Goal: Task Accomplishment & Management: Manage account settings

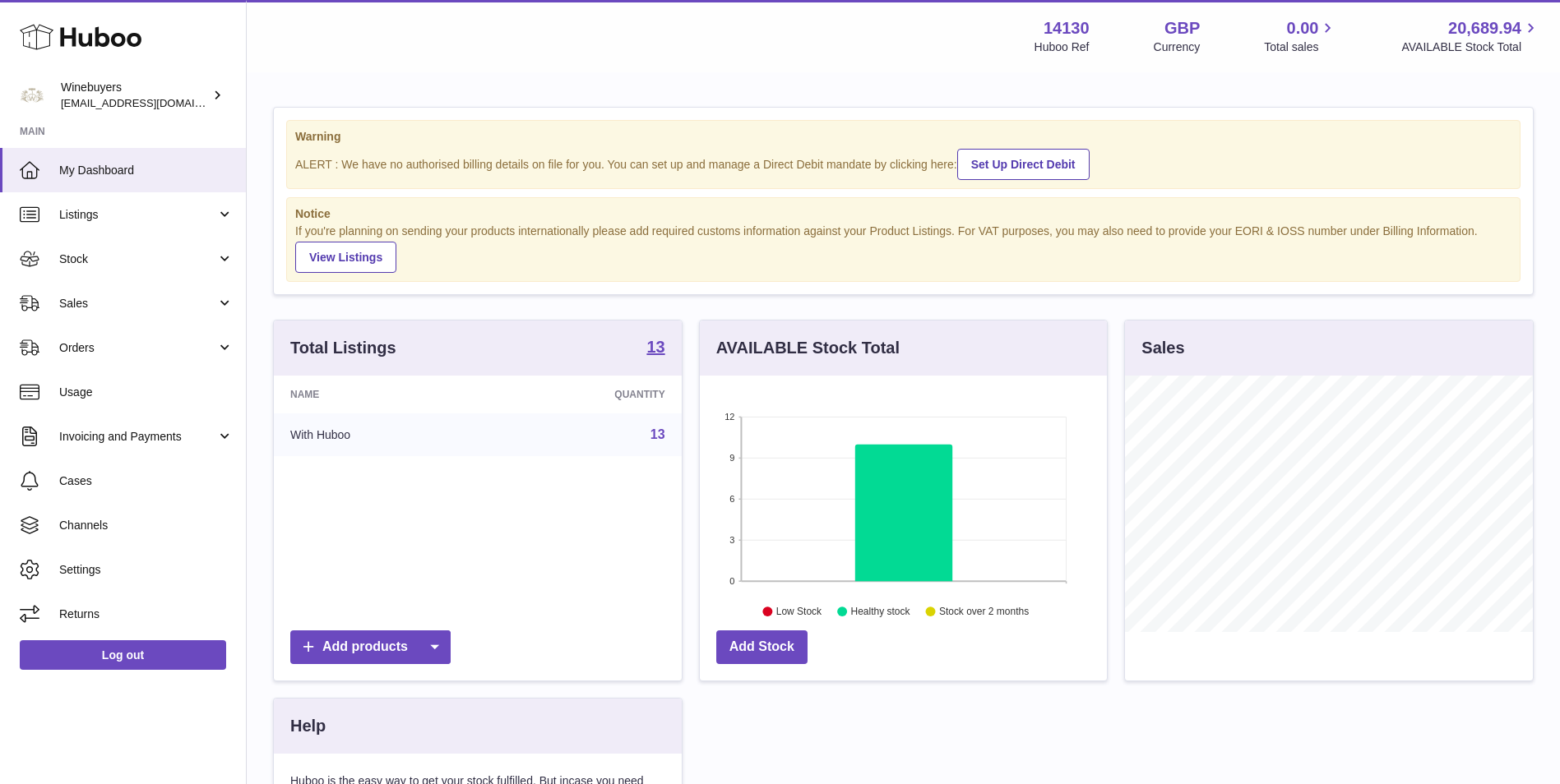
scroll to position [257, 407]
click at [102, 302] on span "Sales" at bounding box center [137, 303] width 157 height 16
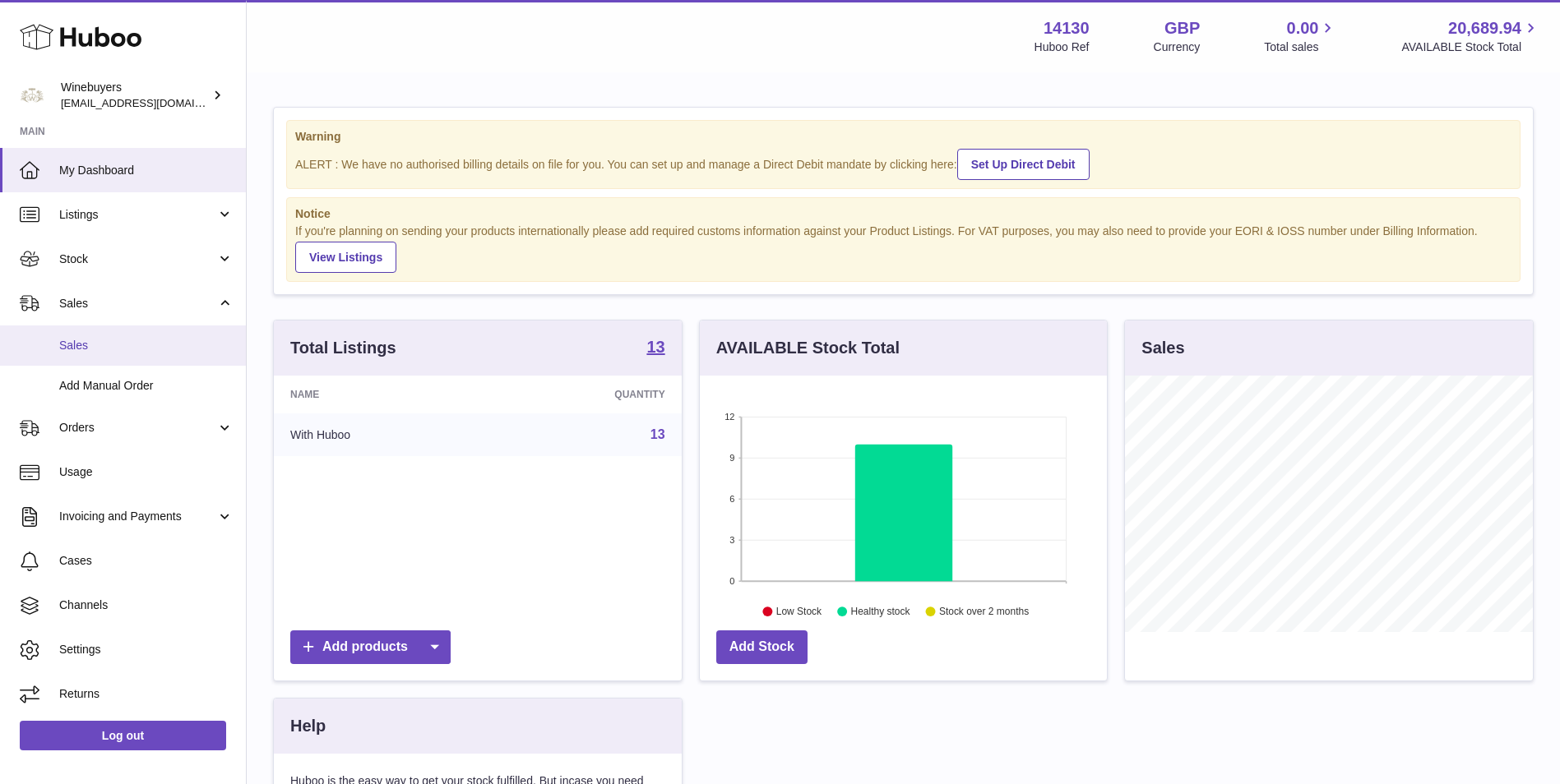
click at [97, 348] on span "Sales" at bounding box center [146, 346] width 174 height 16
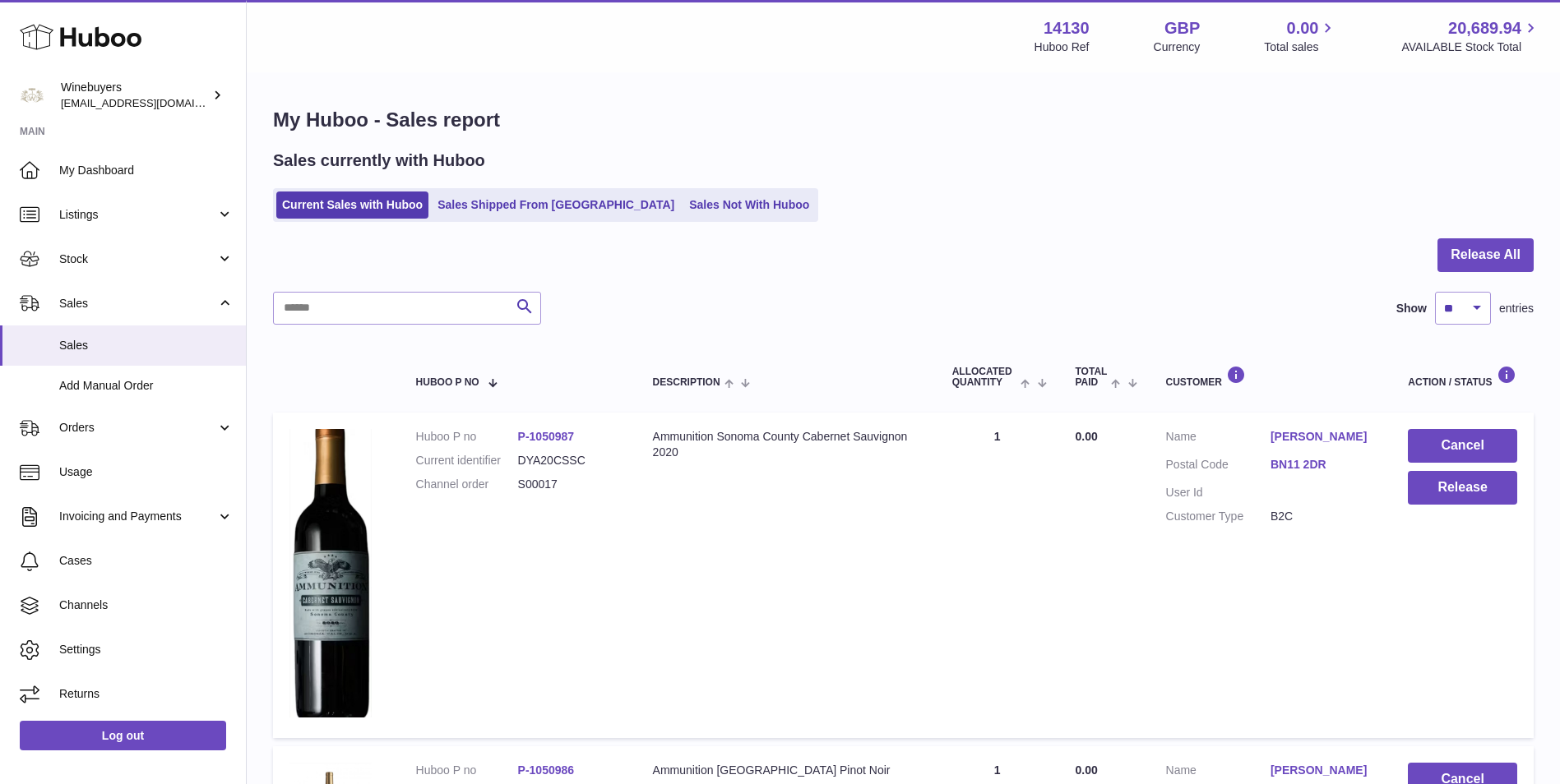
scroll to position [137, 0]
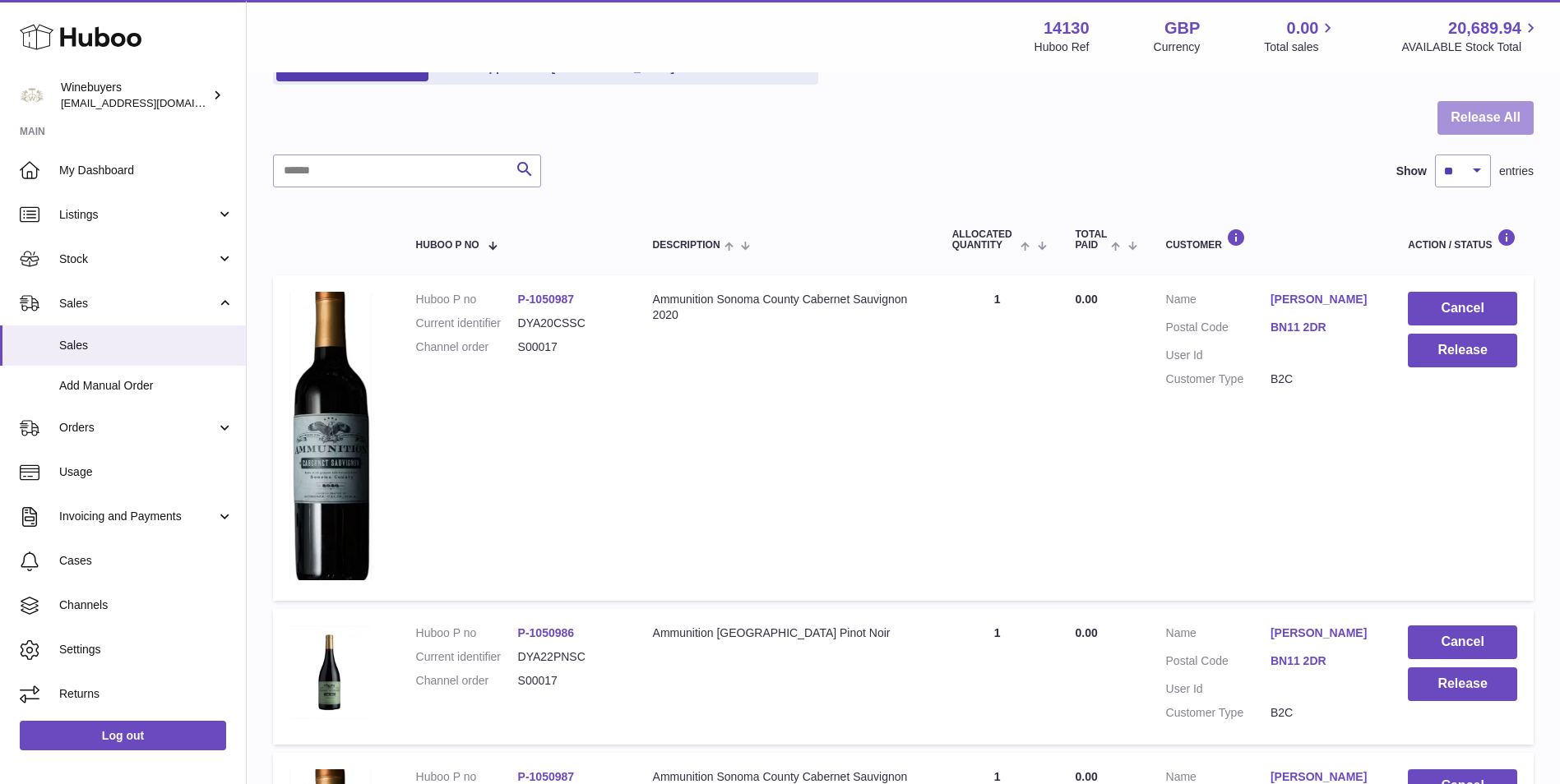
click at [1508, 127] on button "Release All" at bounding box center [1486, 118] width 96 height 33
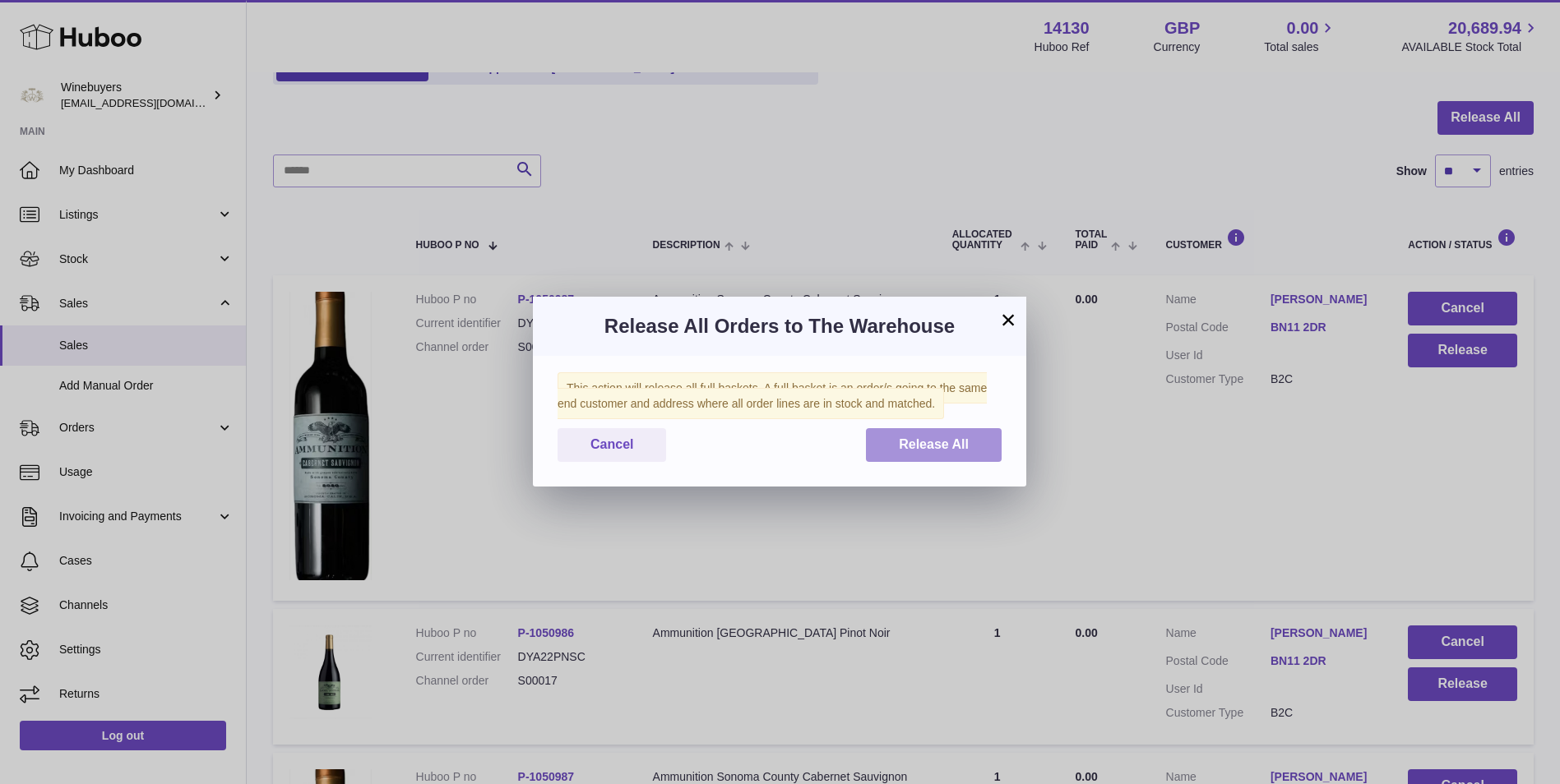
click at [937, 438] on span "Release All" at bounding box center [933, 444] width 70 height 14
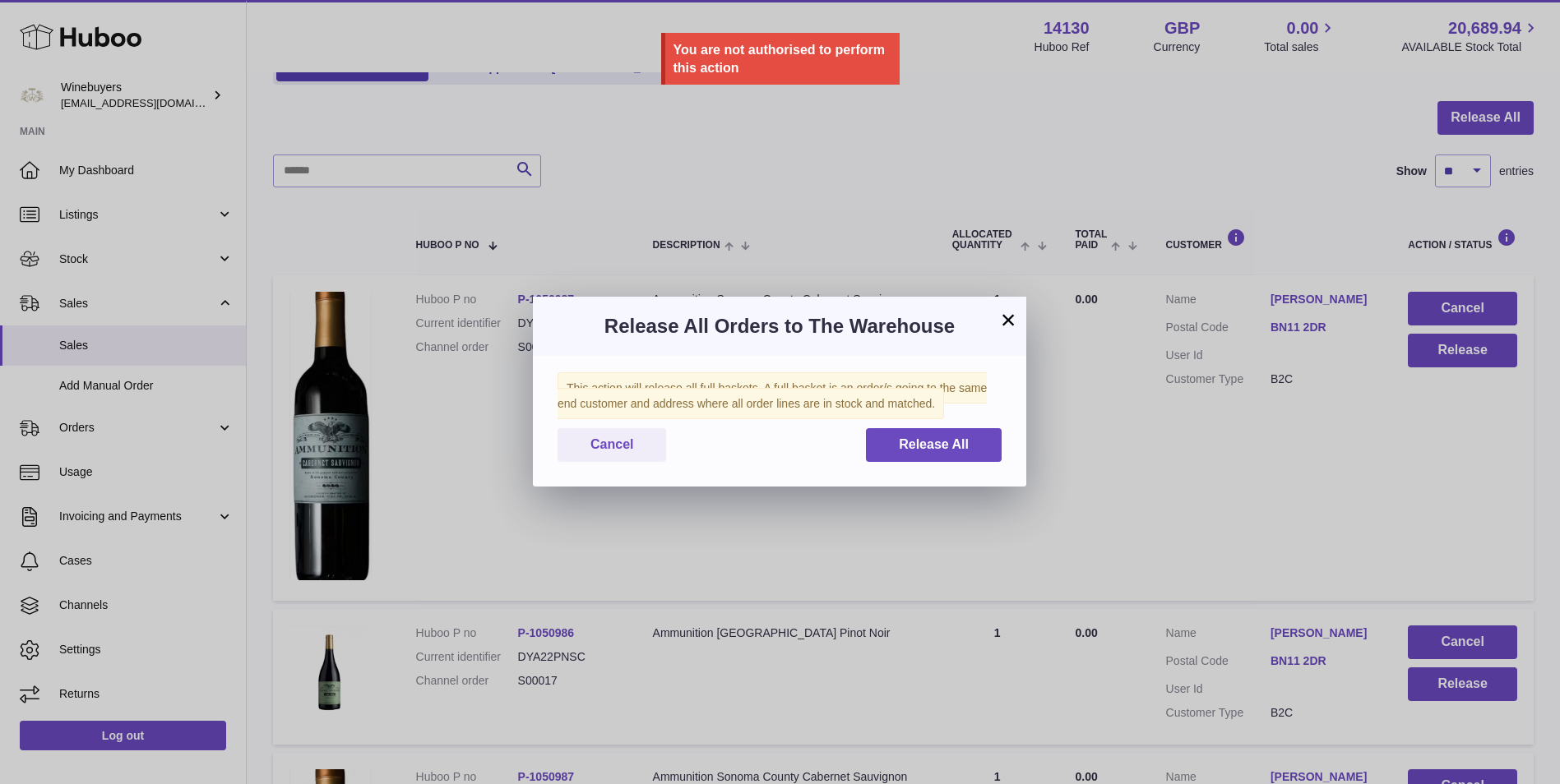
click at [1008, 323] on button "×" at bounding box center [1008, 319] width 19 height 19
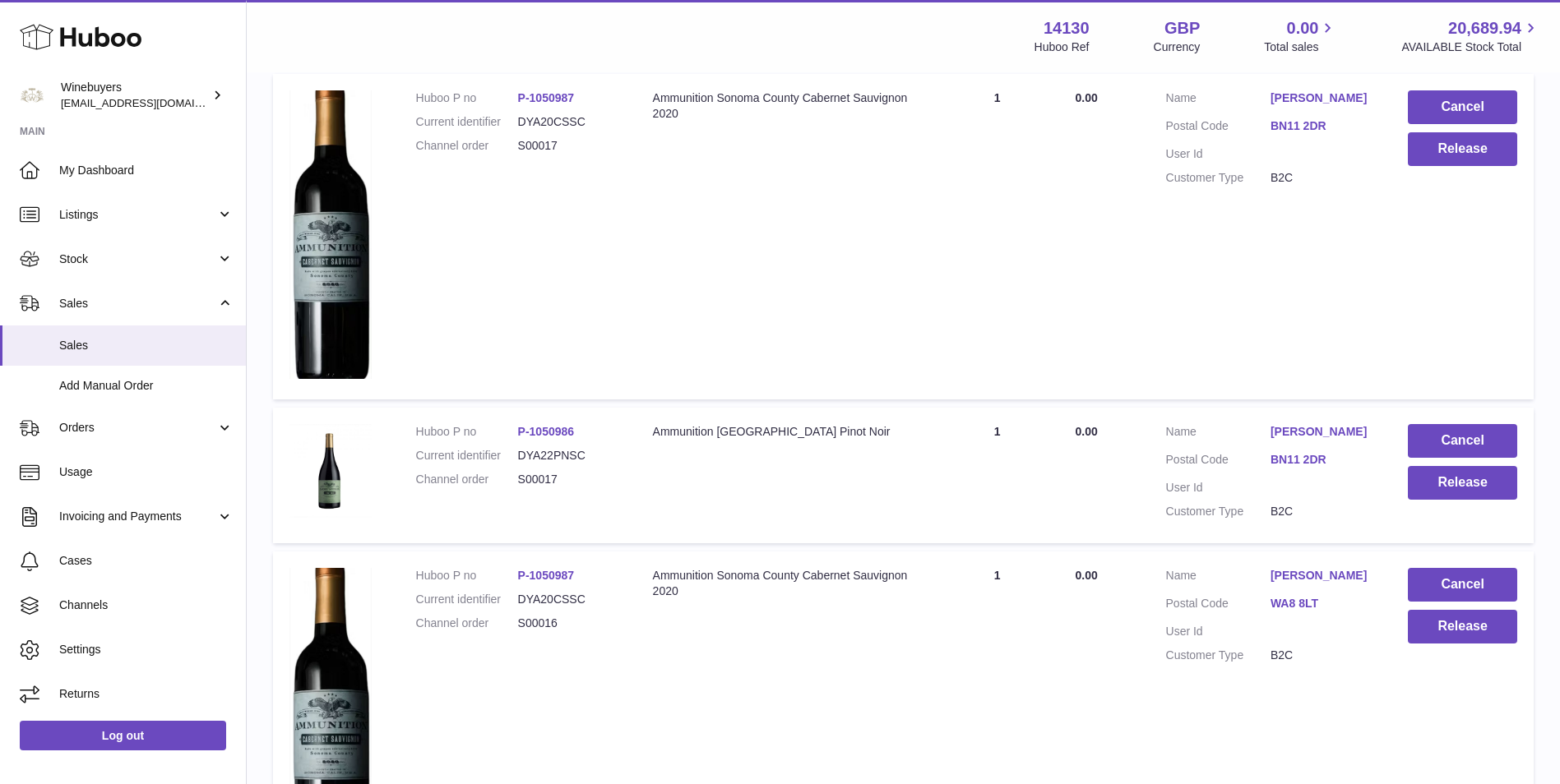
scroll to position [65, 0]
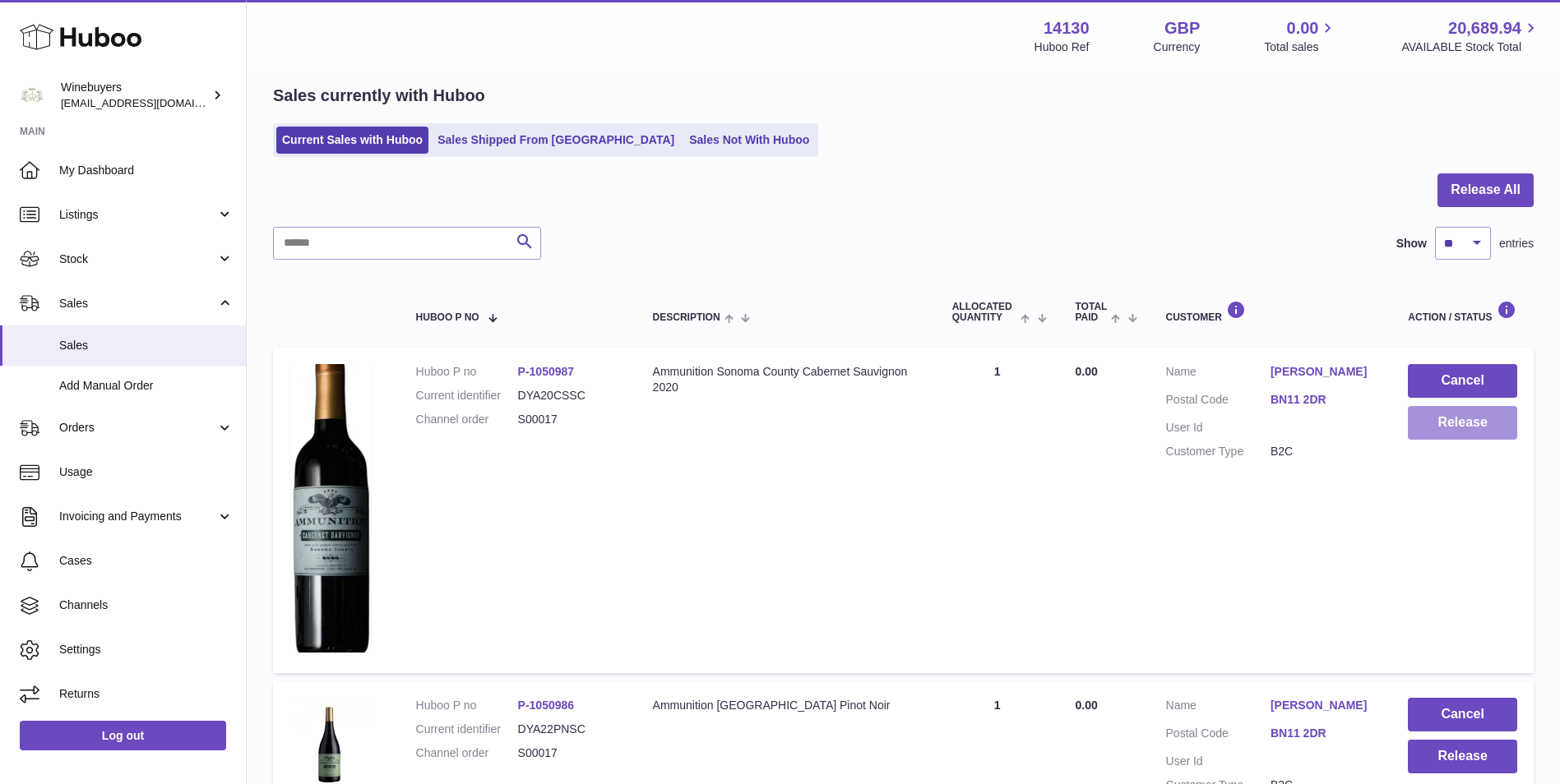
click at [1483, 426] on button "Release" at bounding box center [1463, 423] width 109 height 33
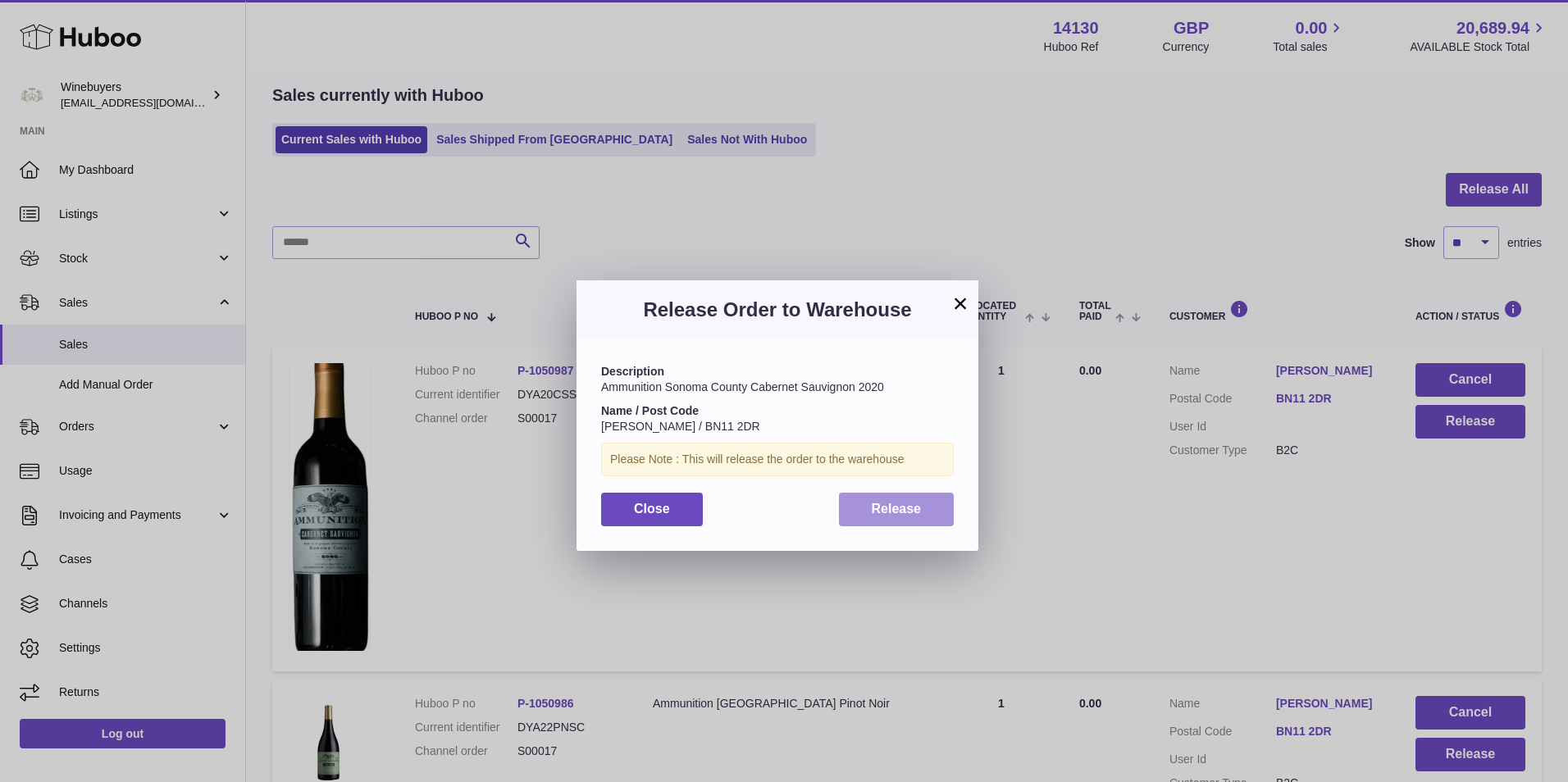
click at [867, 524] on button "Release" at bounding box center [897, 509] width 116 height 33
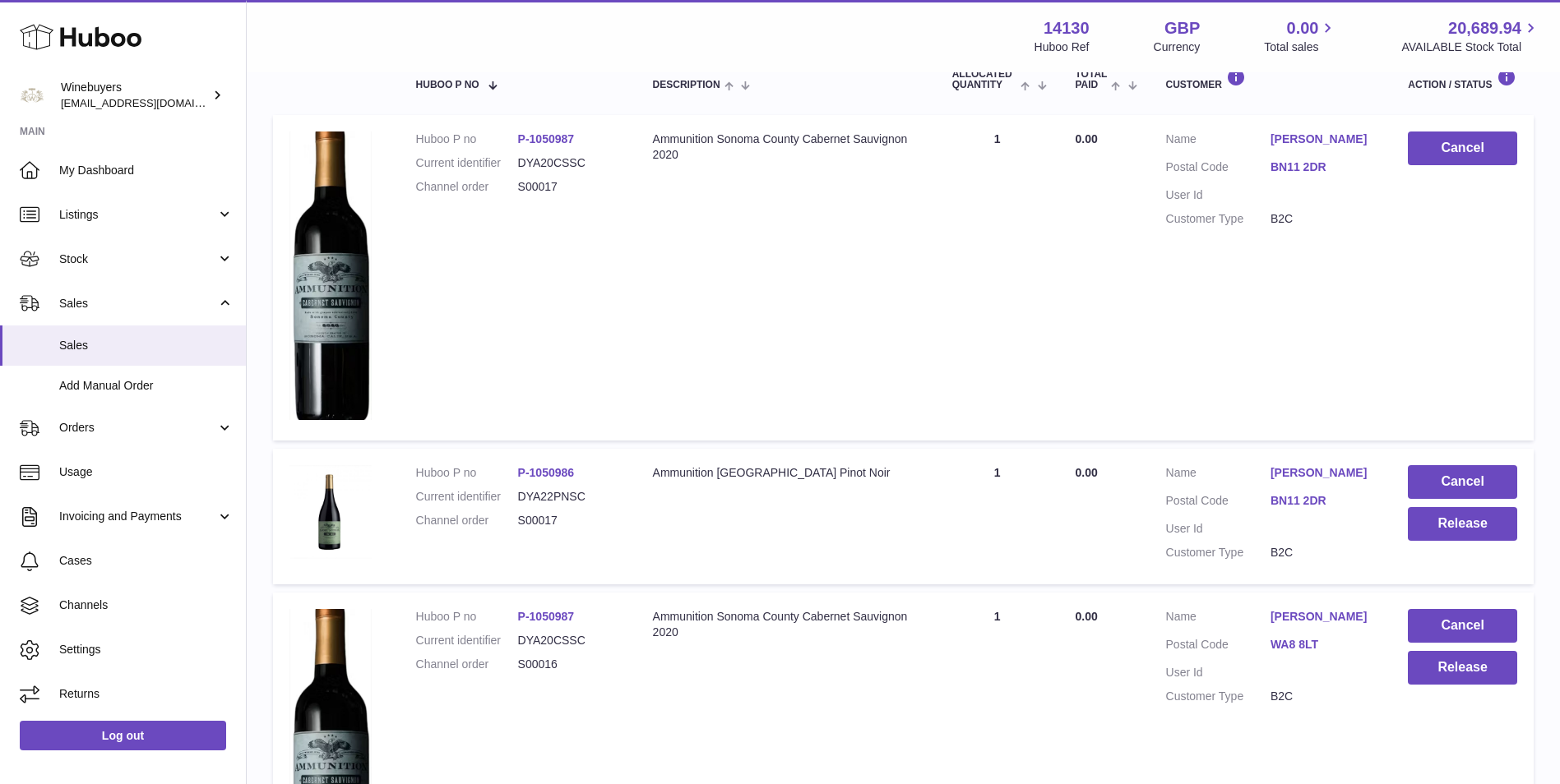
scroll to position [338, 0]
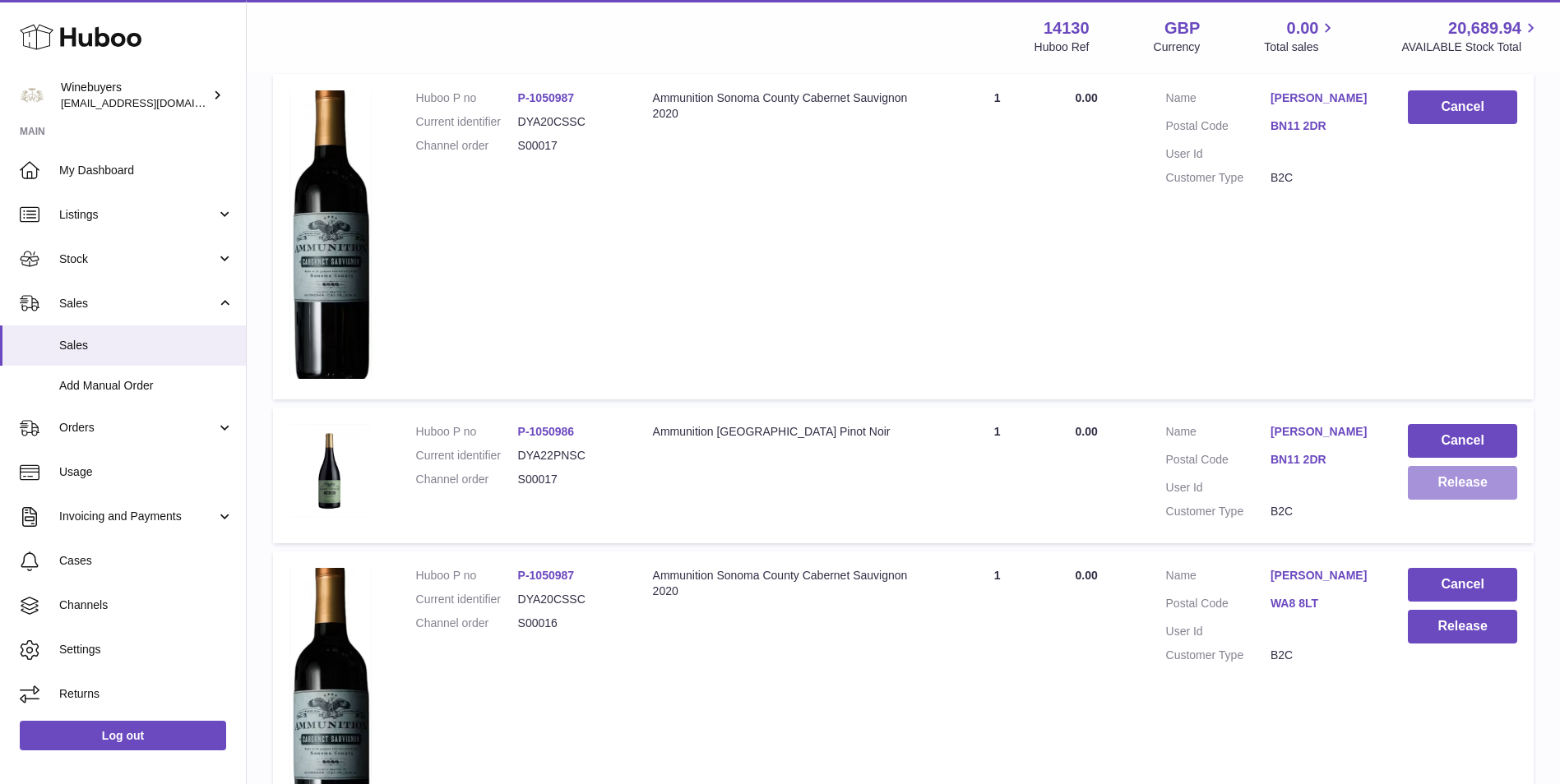
click at [1490, 482] on button "Release" at bounding box center [1463, 483] width 109 height 33
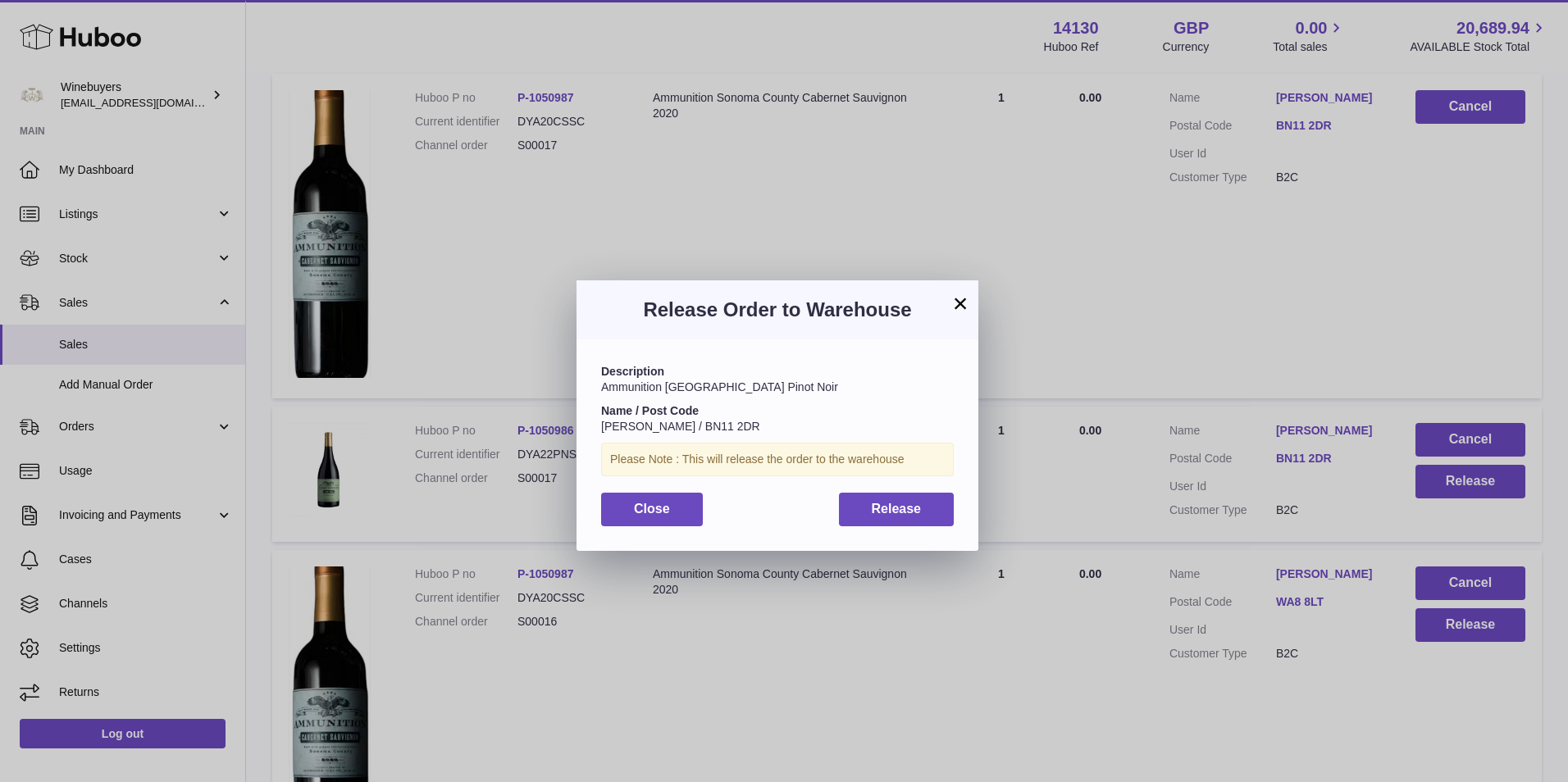
click at [954, 512] on div "Description Ammunition Sonoma County Pinot Noir Name / Post Code Gemma Shah / B…" at bounding box center [778, 445] width 402 height 211
click at [935, 515] on button "Release" at bounding box center [897, 509] width 116 height 33
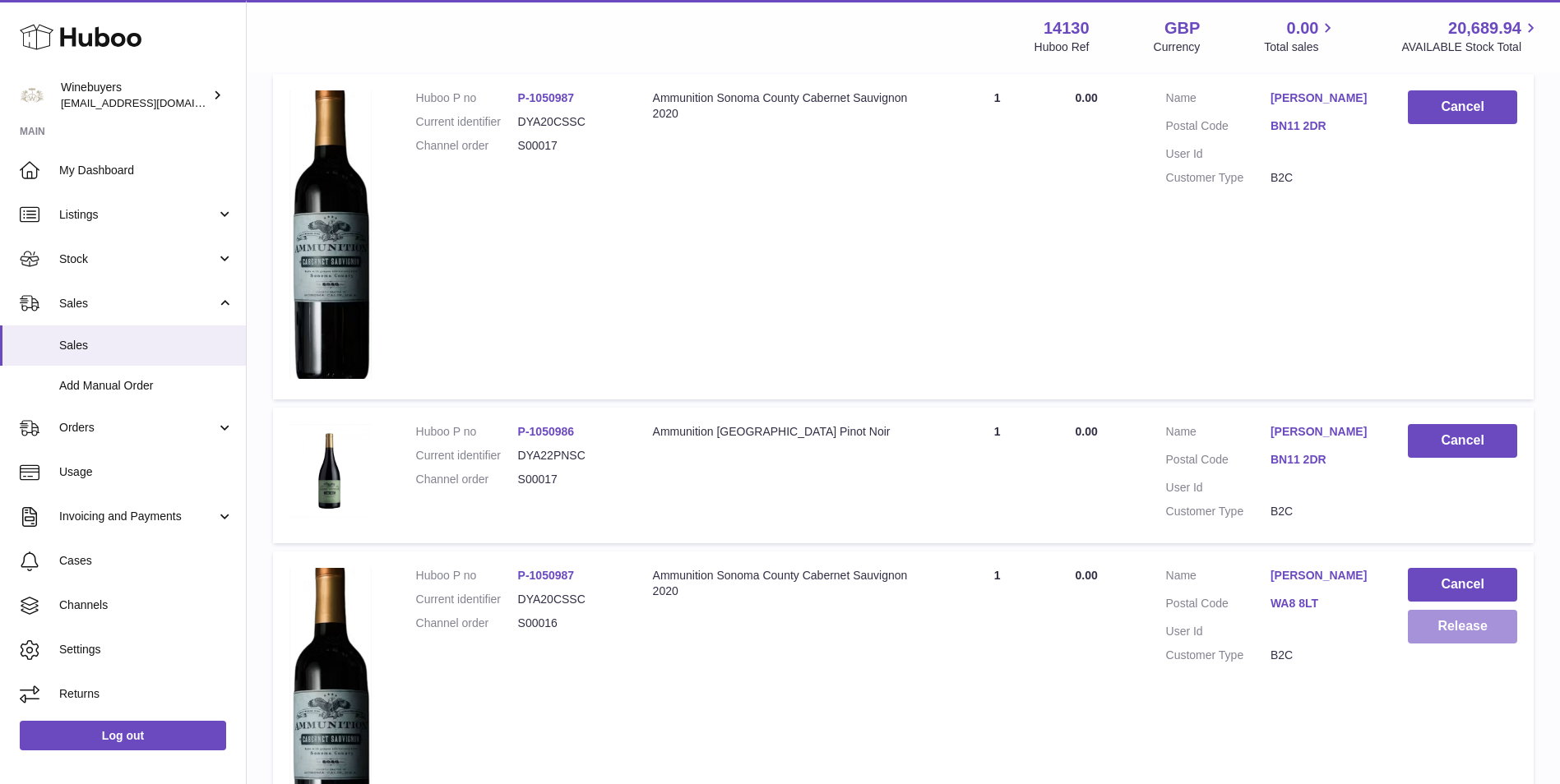
click at [1467, 641] on button "Release" at bounding box center [1463, 626] width 109 height 33
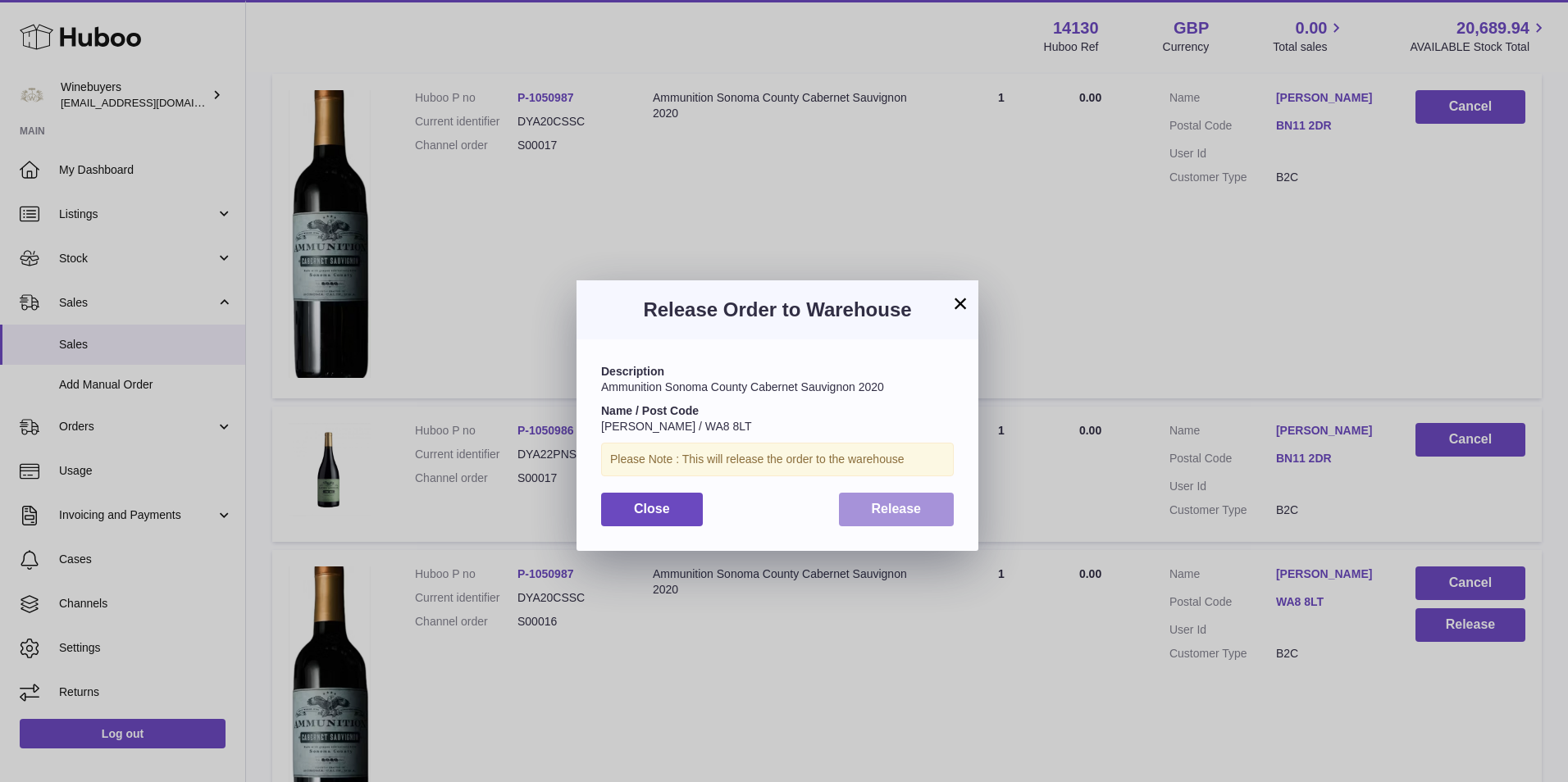
click at [855, 509] on button "Release" at bounding box center [897, 509] width 116 height 33
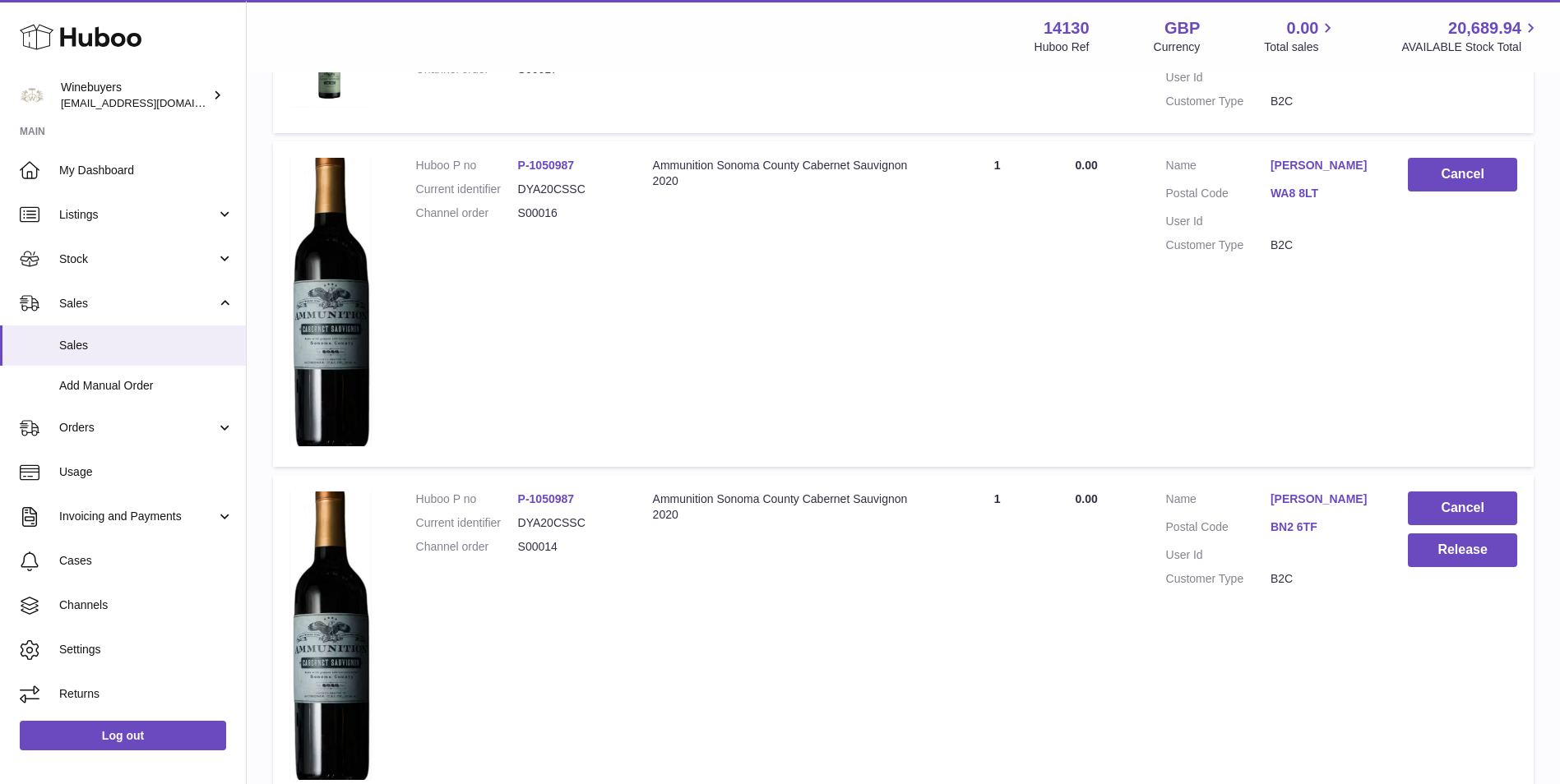
scroll to position [887, 0]
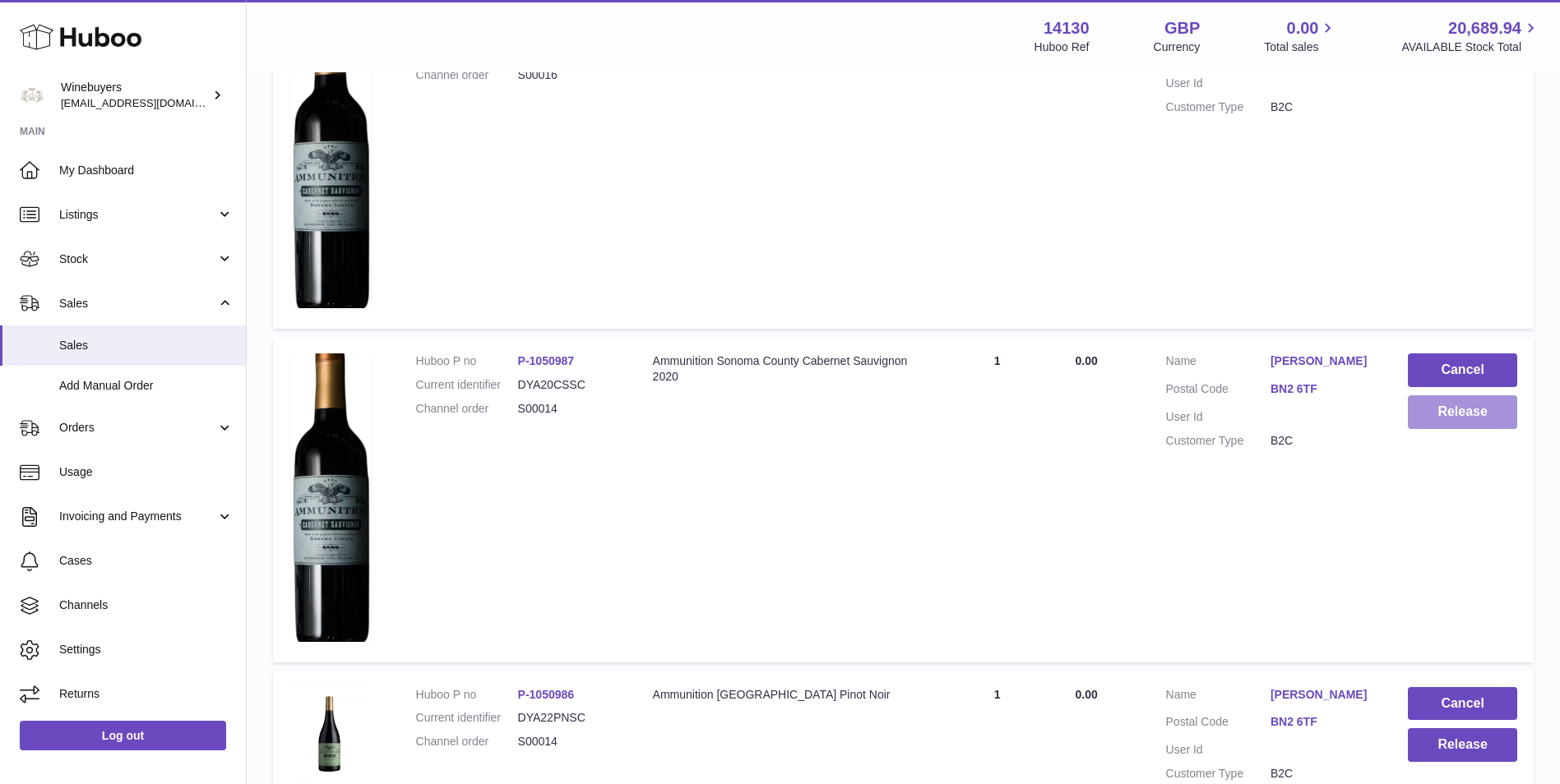
click at [1459, 404] on button "Release" at bounding box center [1463, 412] width 109 height 33
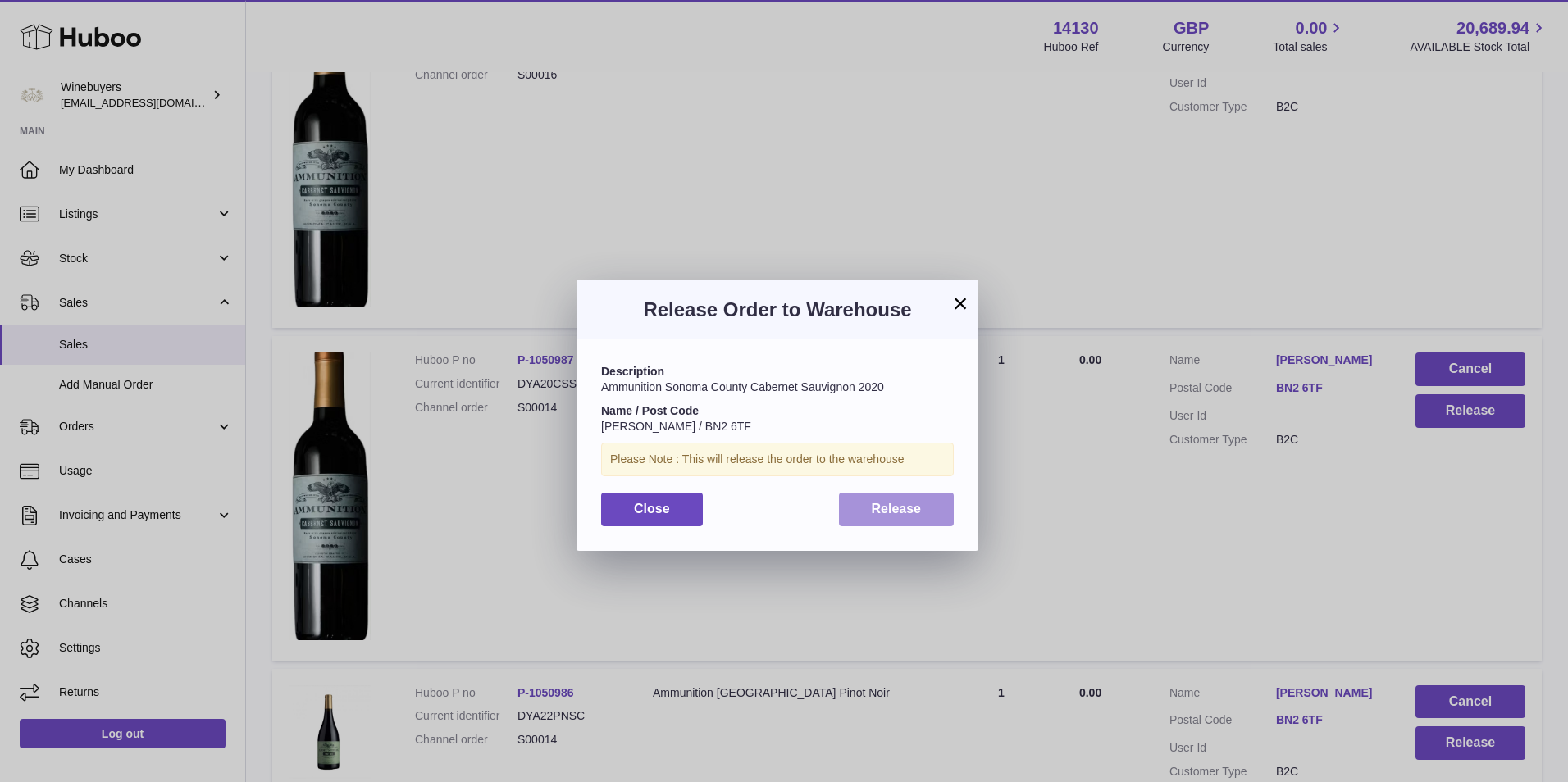
click at [904, 494] on button "Release" at bounding box center [897, 509] width 116 height 33
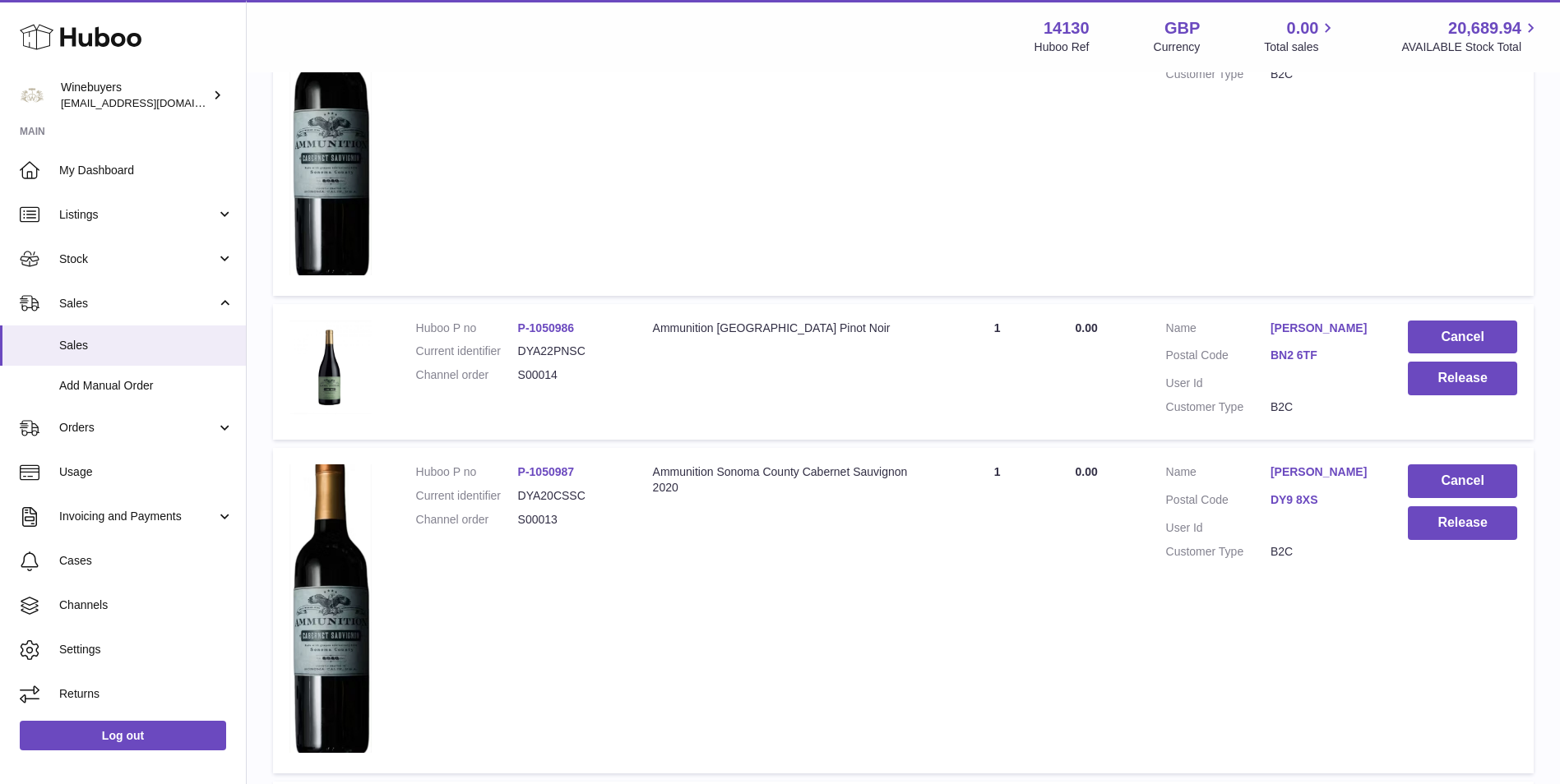
scroll to position [1435, 0]
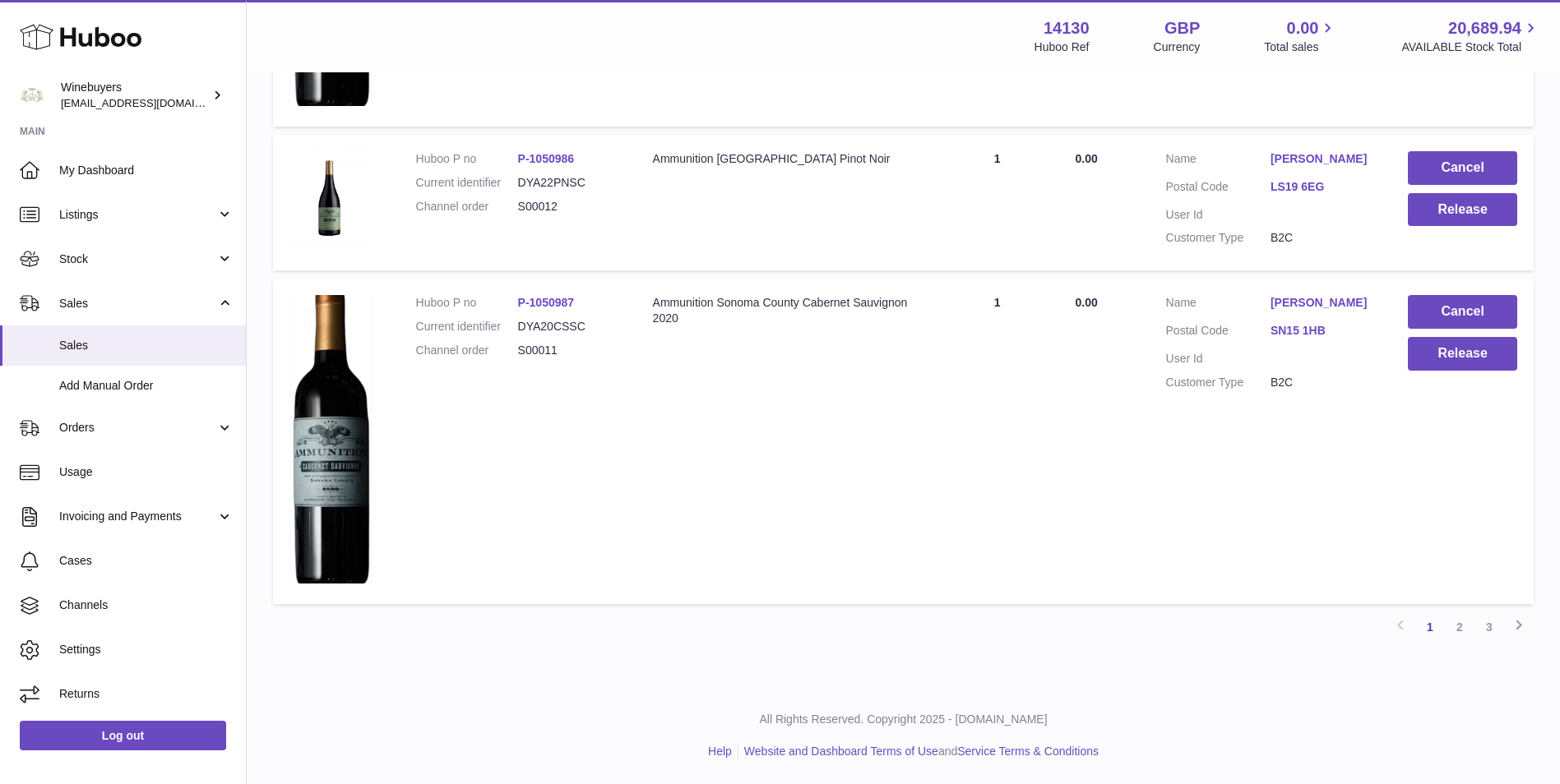
scroll to position [2394, 0]
click at [1510, 633] on icon at bounding box center [1518, 626] width 19 height 20
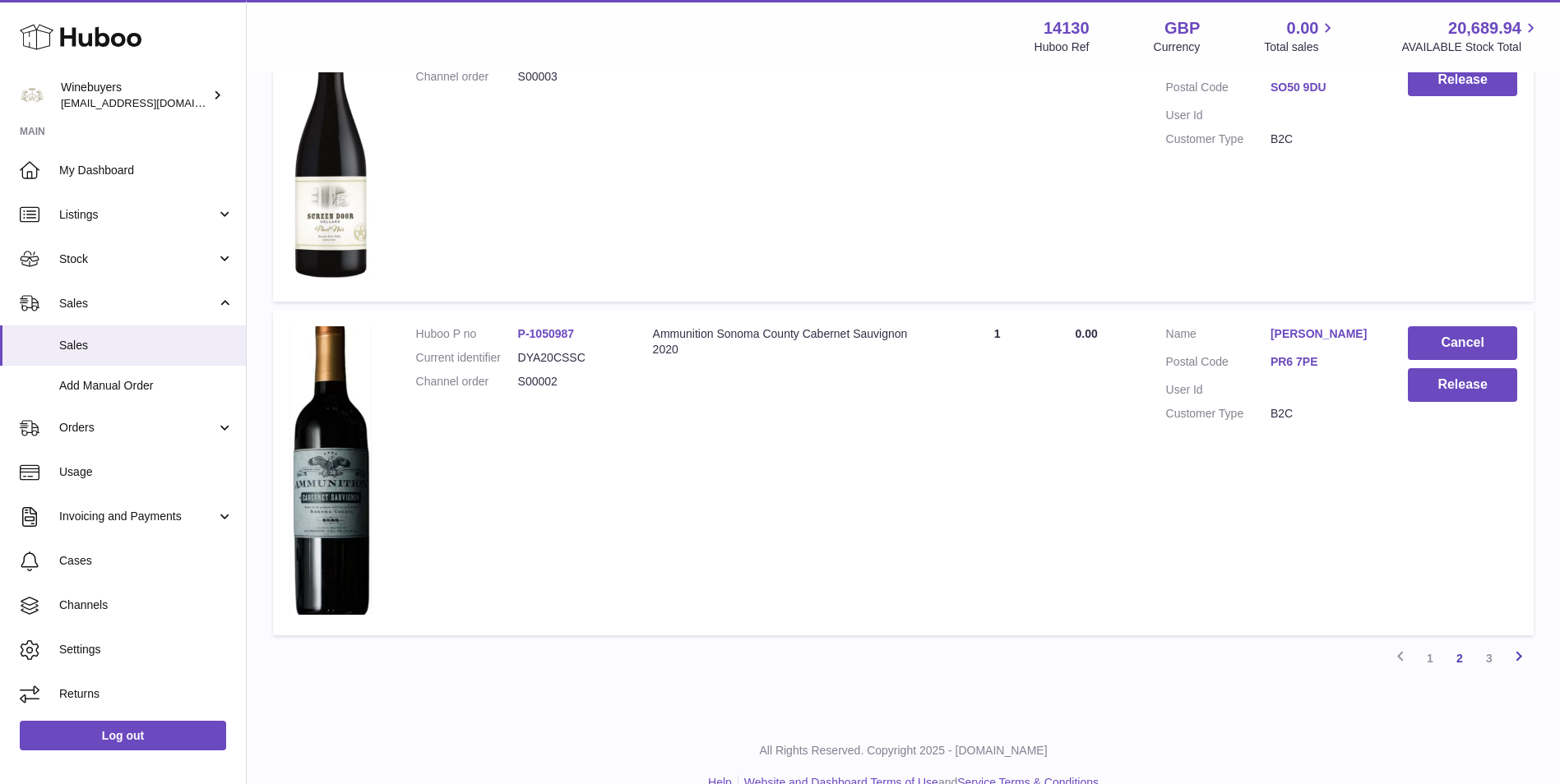
click at [1510, 646] on icon at bounding box center [1518, 656] width 19 height 20
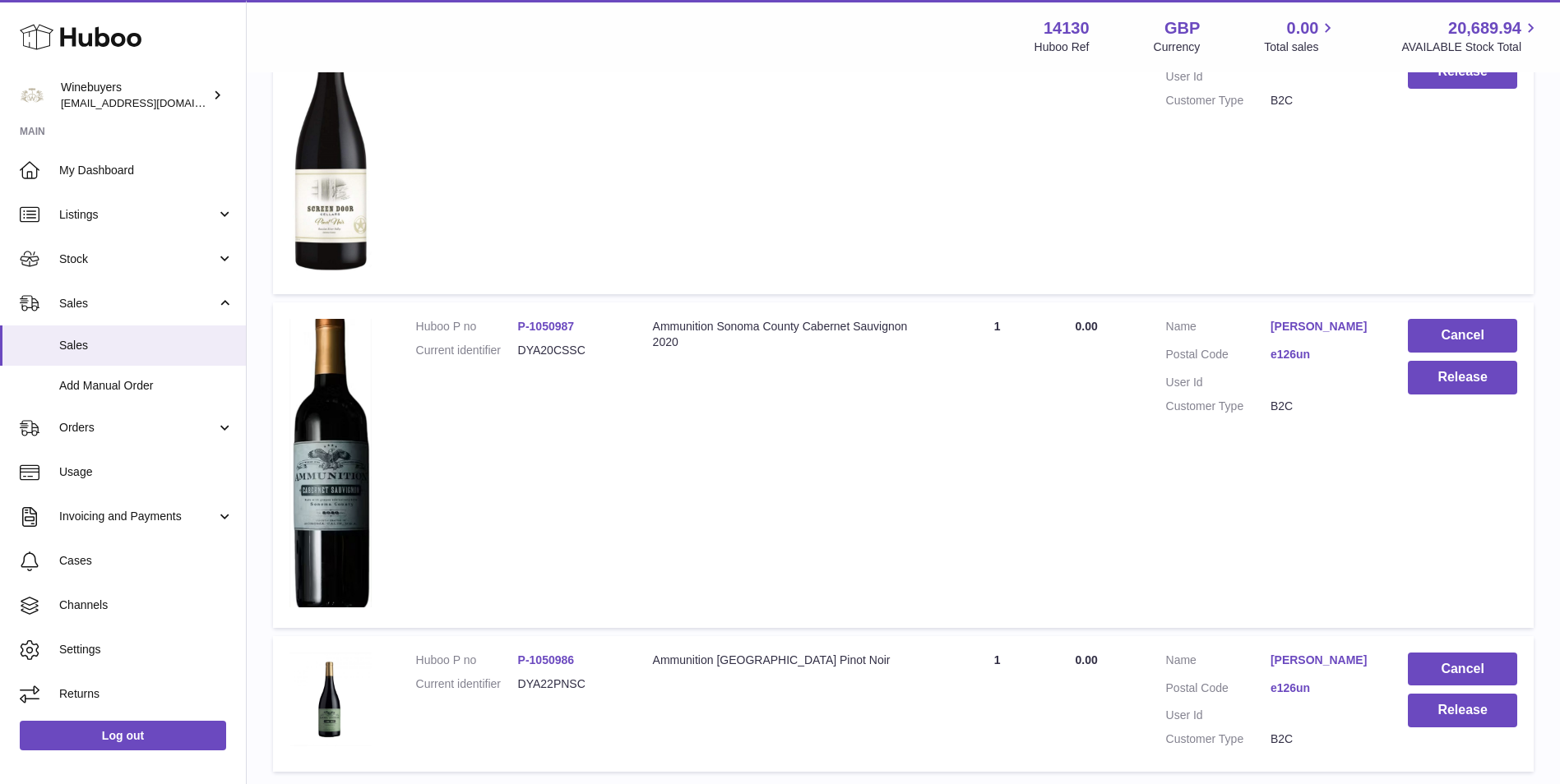
scroll to position [2403, 0]
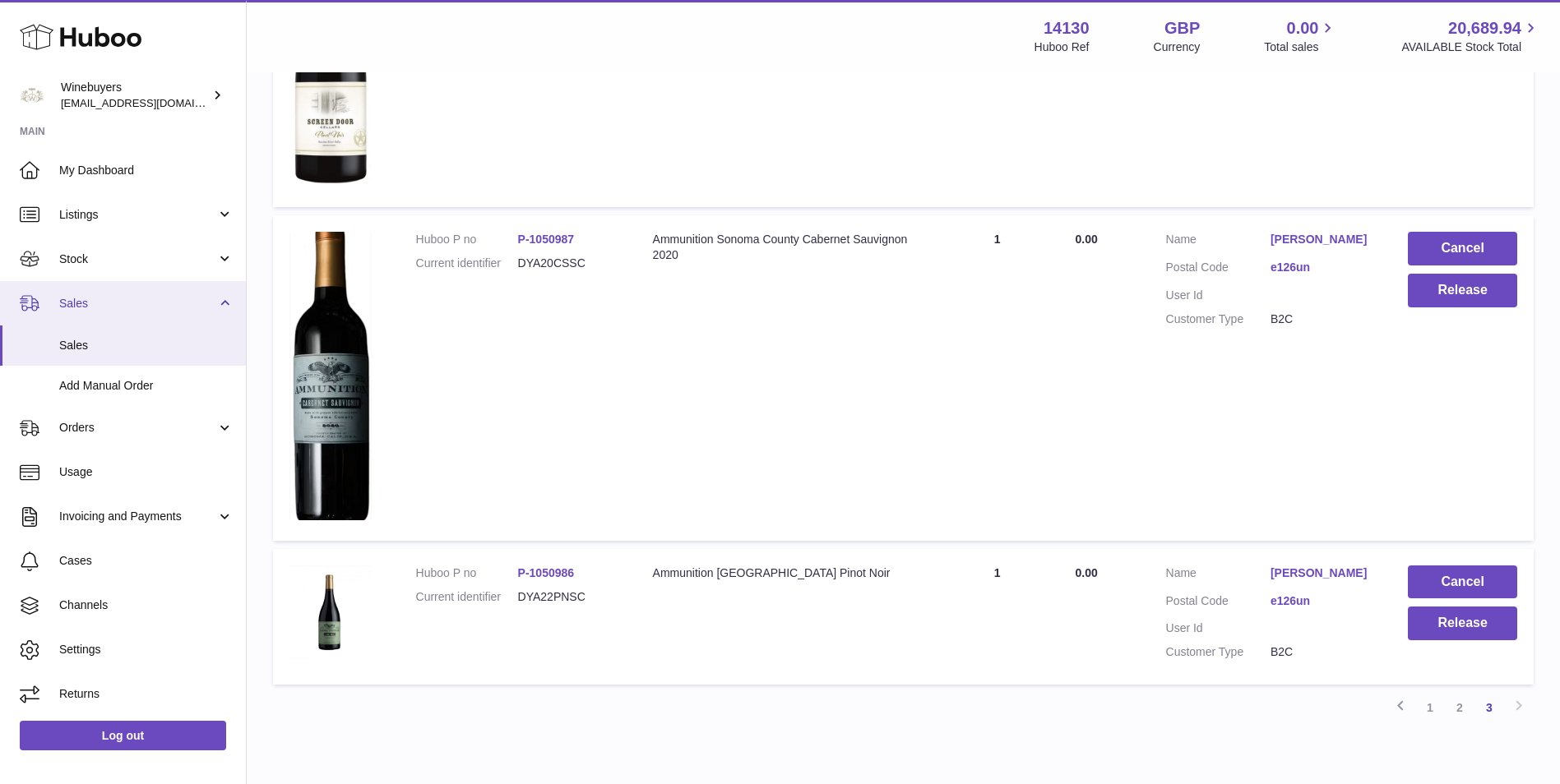
click at [127, 286] on link "Sales" at bounding box center [122, 303] width 246 height 44
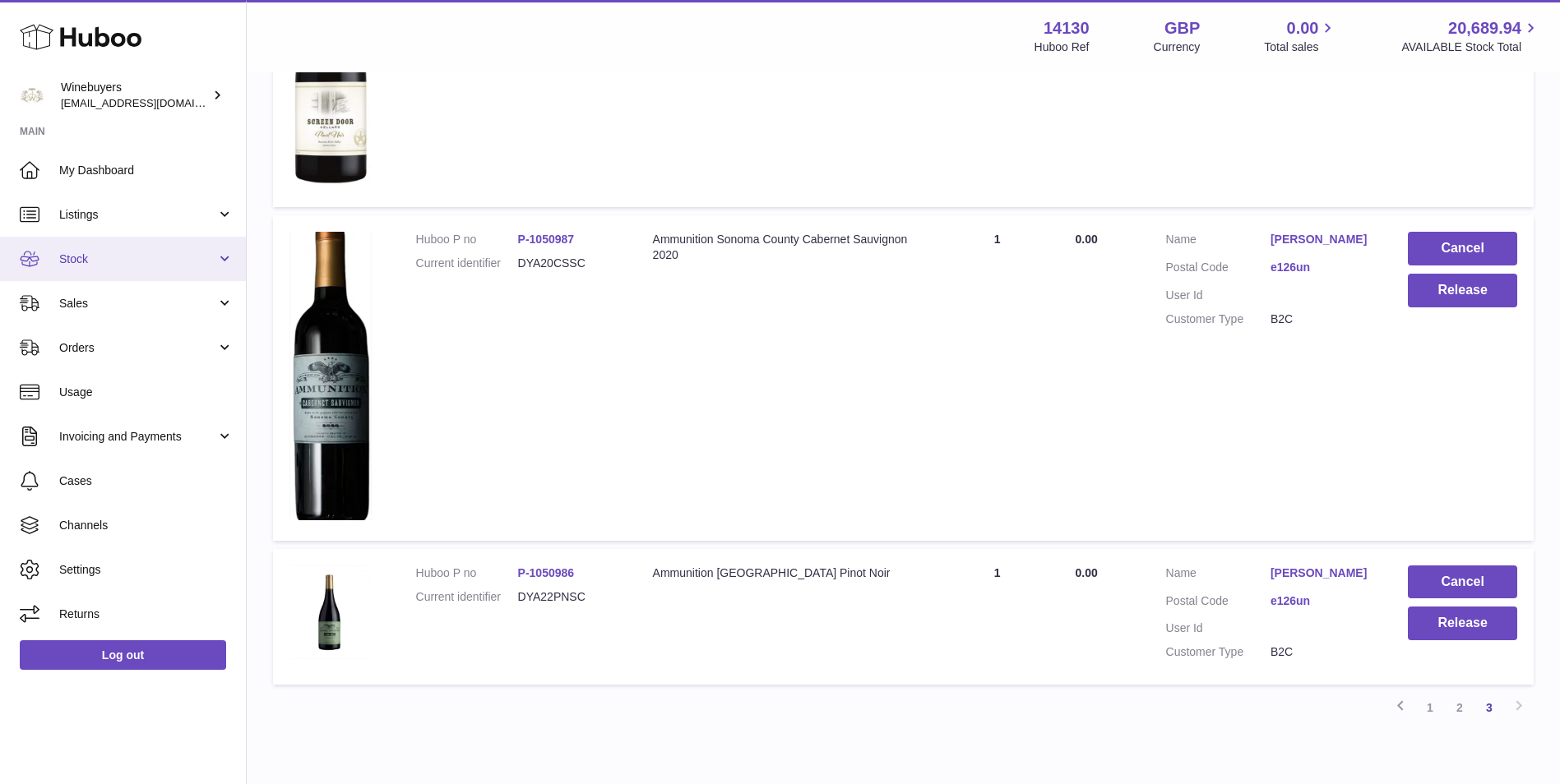
click at [127, 259] on span "Stock" at bounding box center [137, 259] width 157 height 16
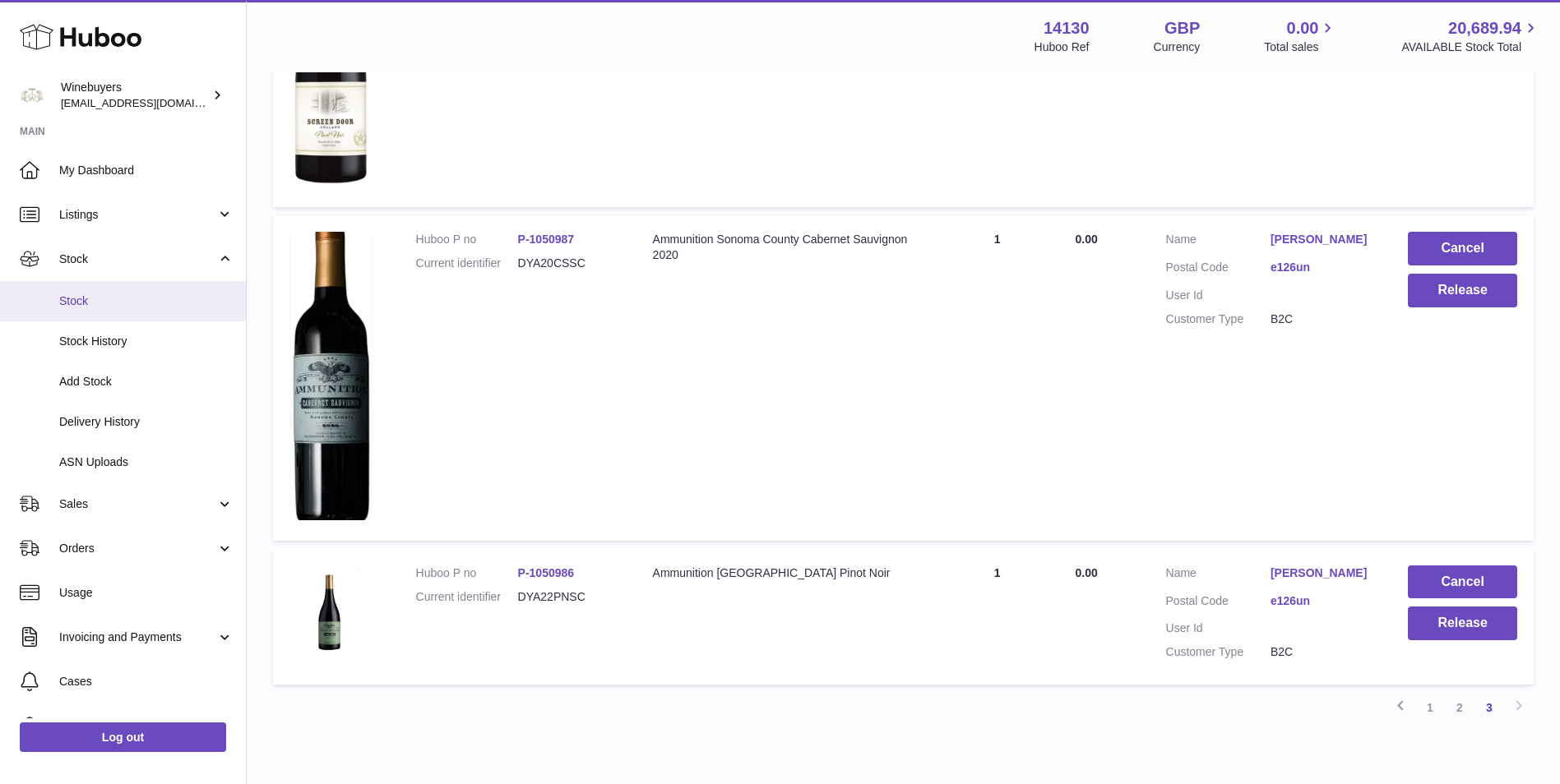
click at [134, 313] on link "Stock" at bounding box center [122, 300] width 246 height 40
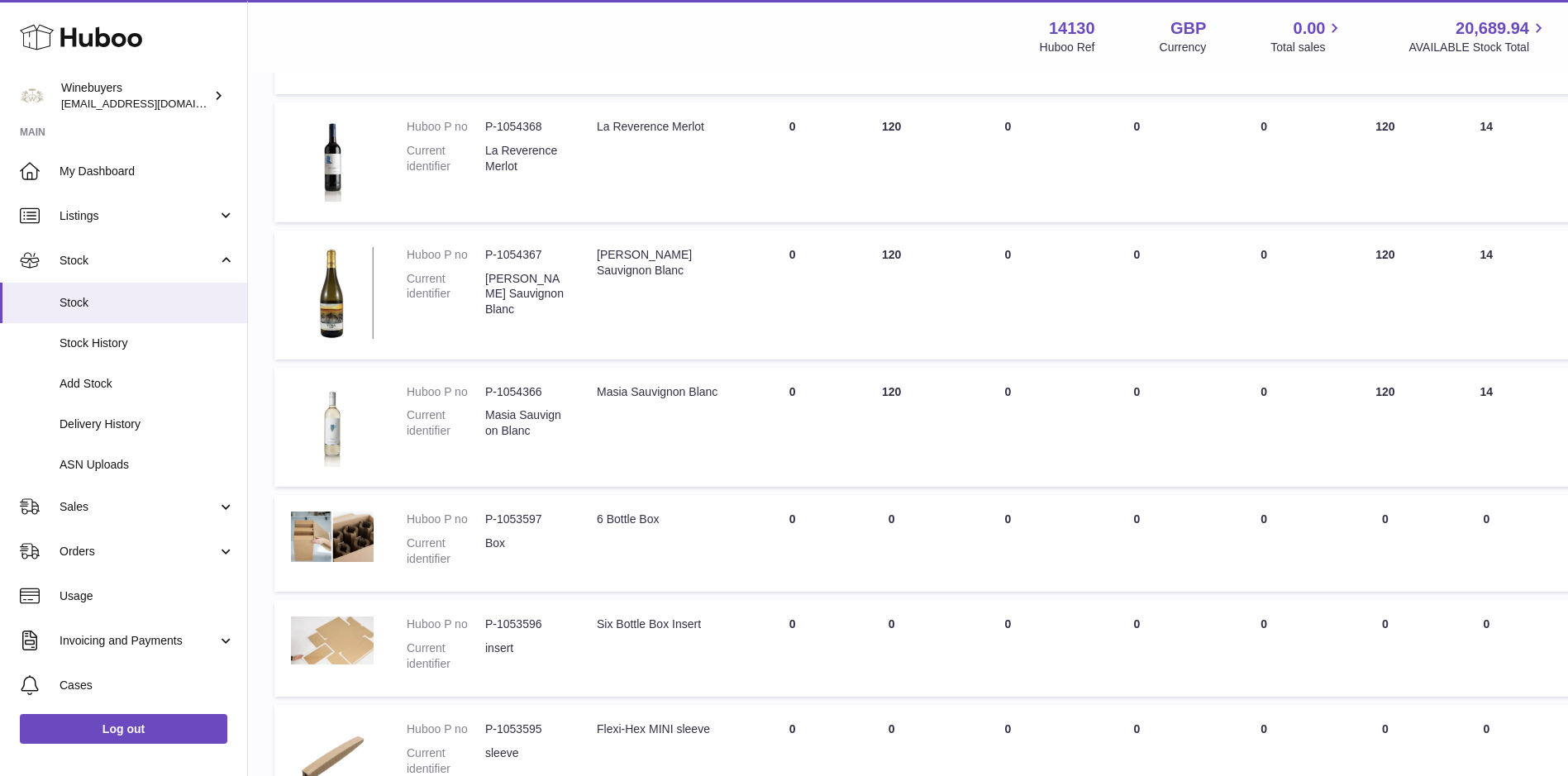
scroll to position [61, 0]
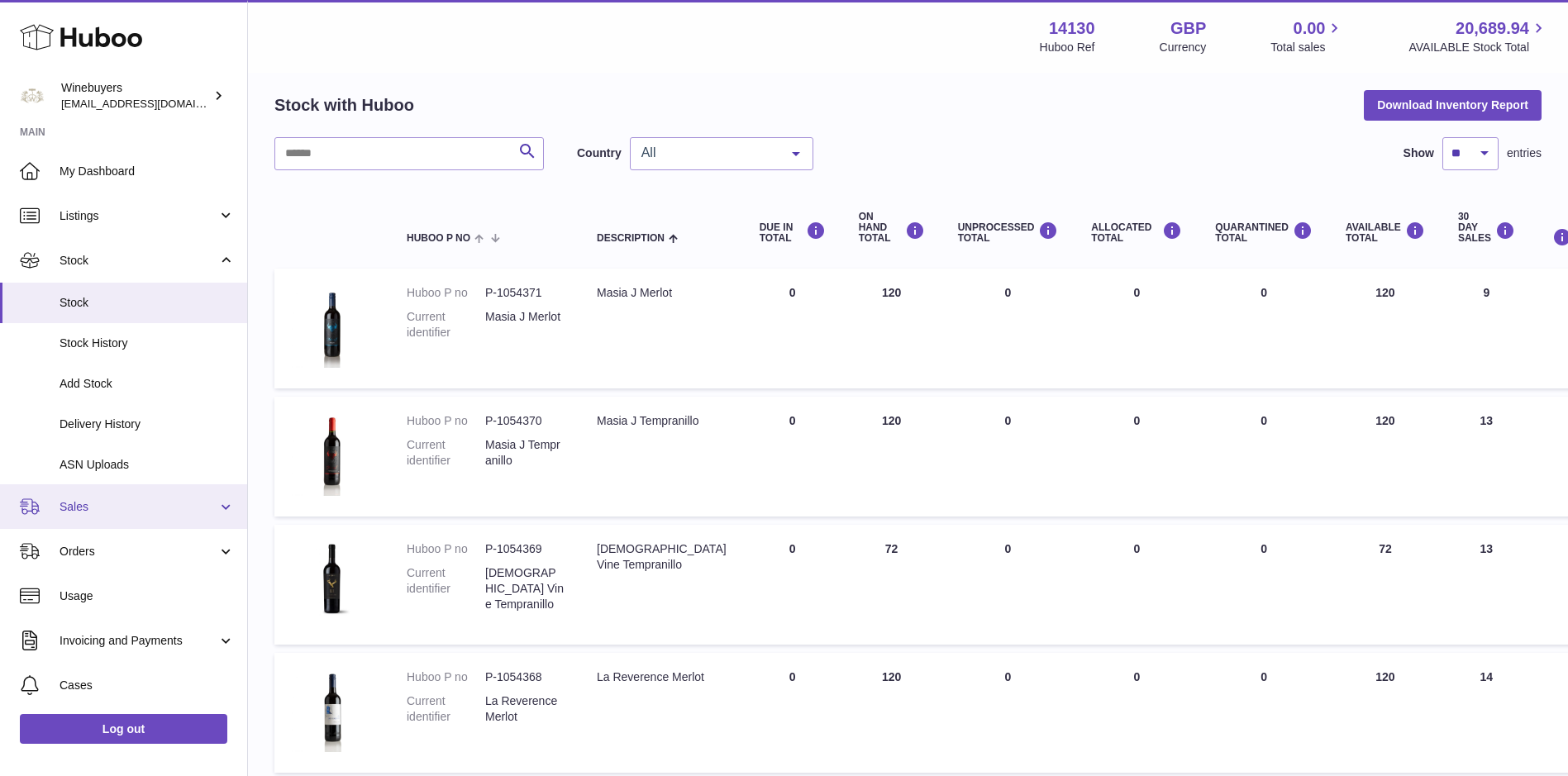
click at [130, 495] on link "Sales" at bounding box center [123, 507] width 247 height 45
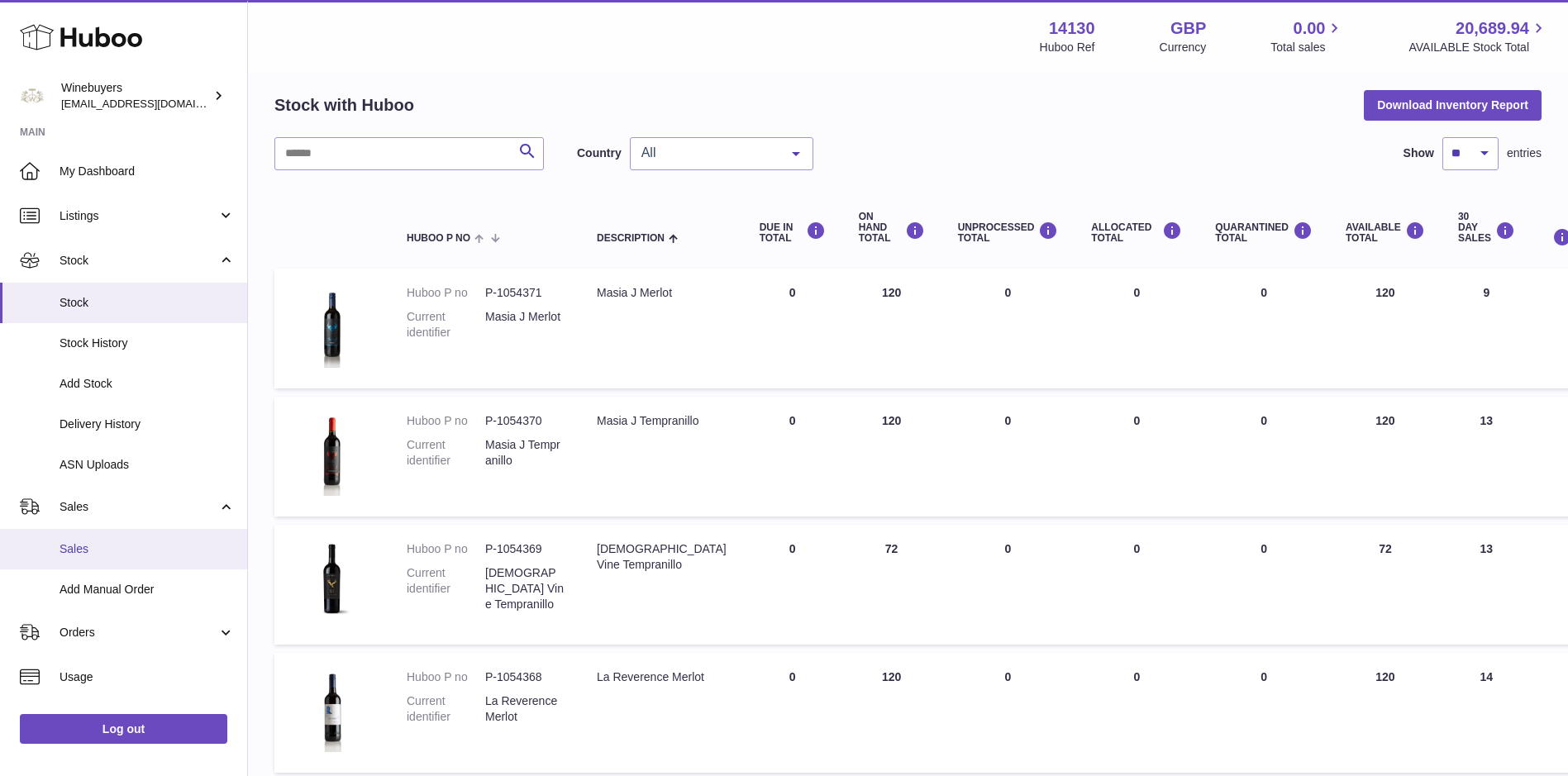
click at [124, 547] on span "Sales" at bounding box center [147, 549] width 175 height 16
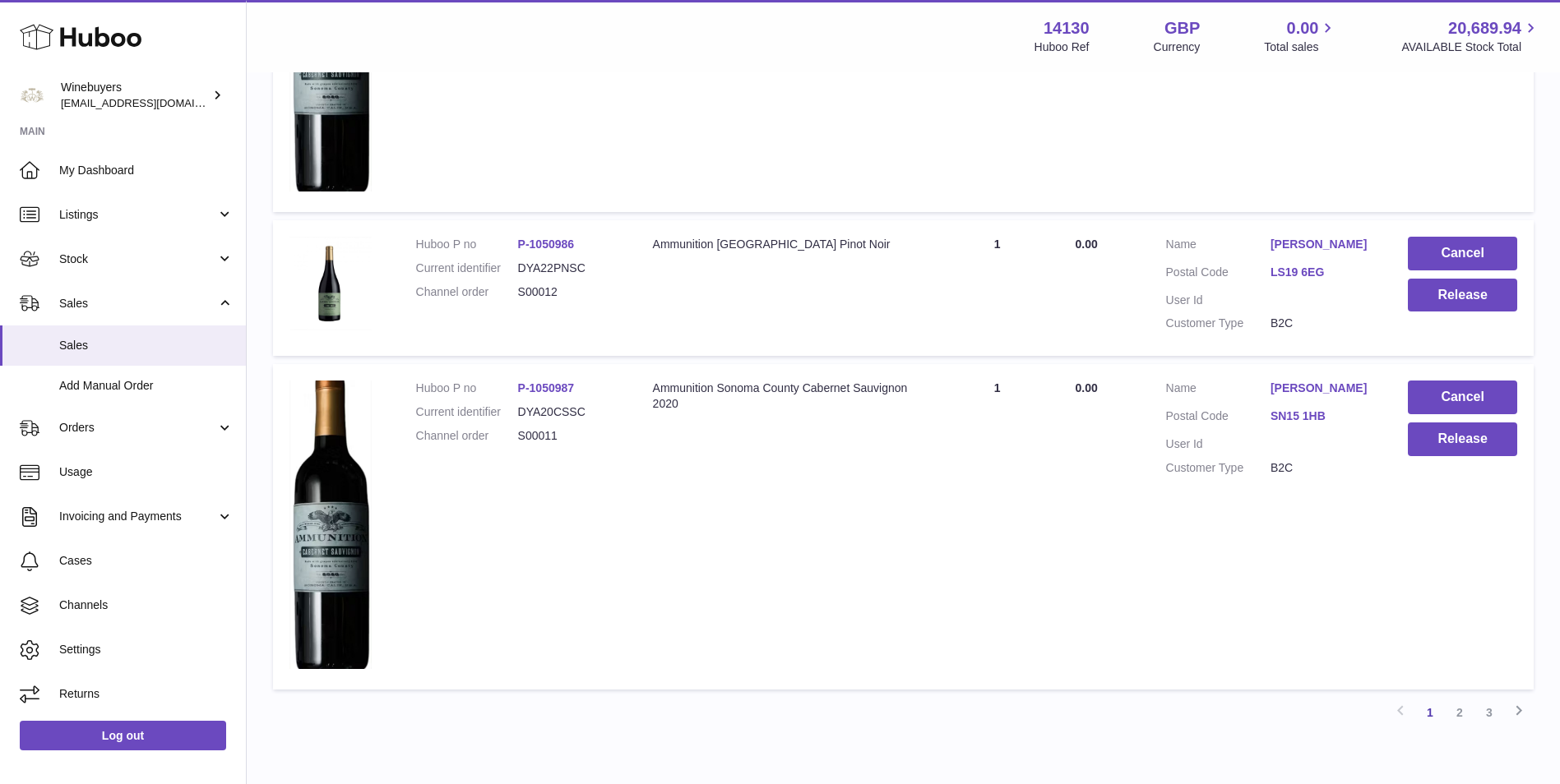
scroll to position [2394, 0]
